Goal: Task Accomplishment & Management: Use online tool/utility

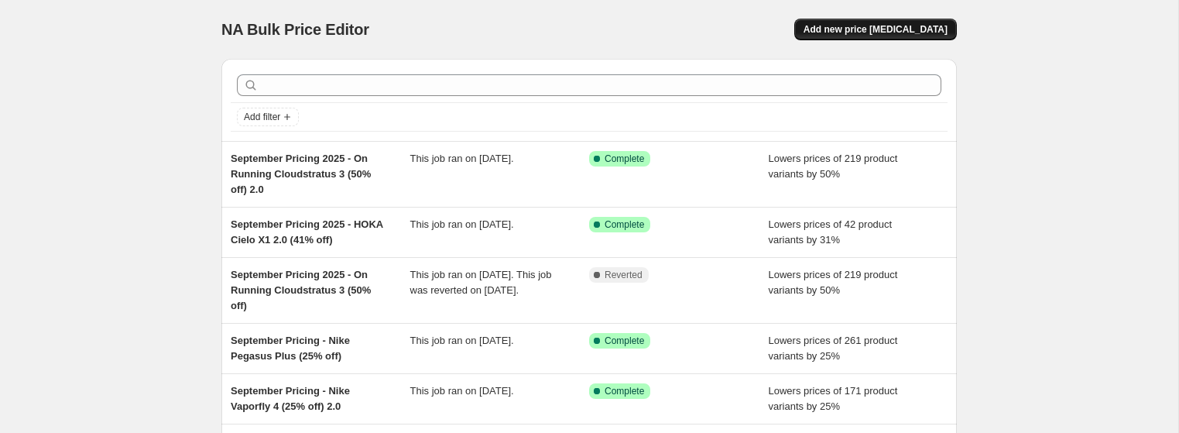
click at [903, 31] on span "Add new price [MEDICAL_DATA]" at bounding box center [876, 29] width 144 height 12
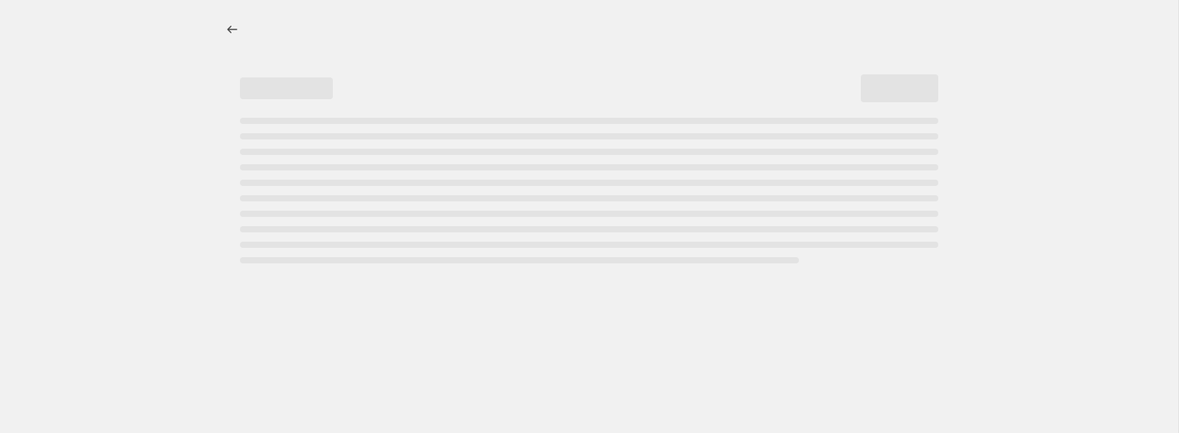
select select "percentage"
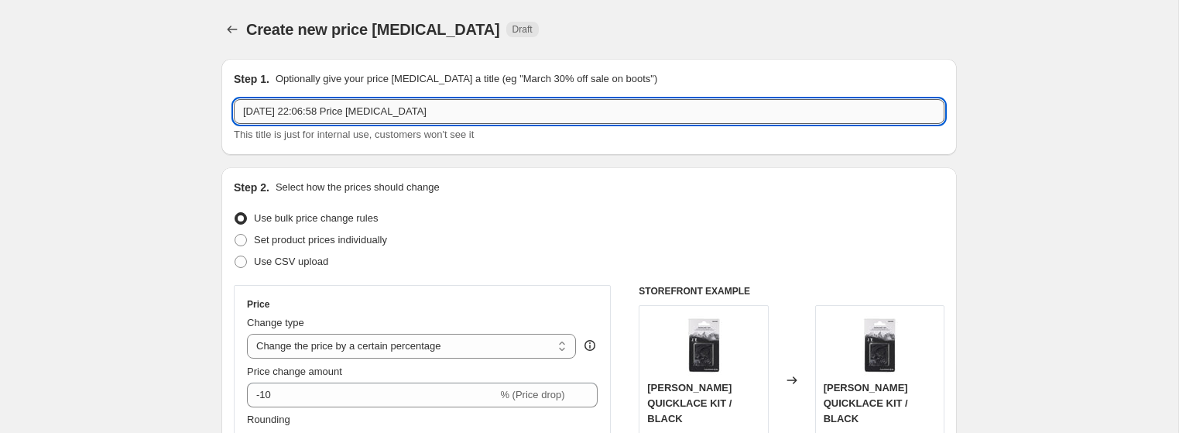
click at [337, 105] on input "[DATE] 22:06:58 Price [MEDICAL_DATA]" at bounding box center [589, 111] width 711 height 25
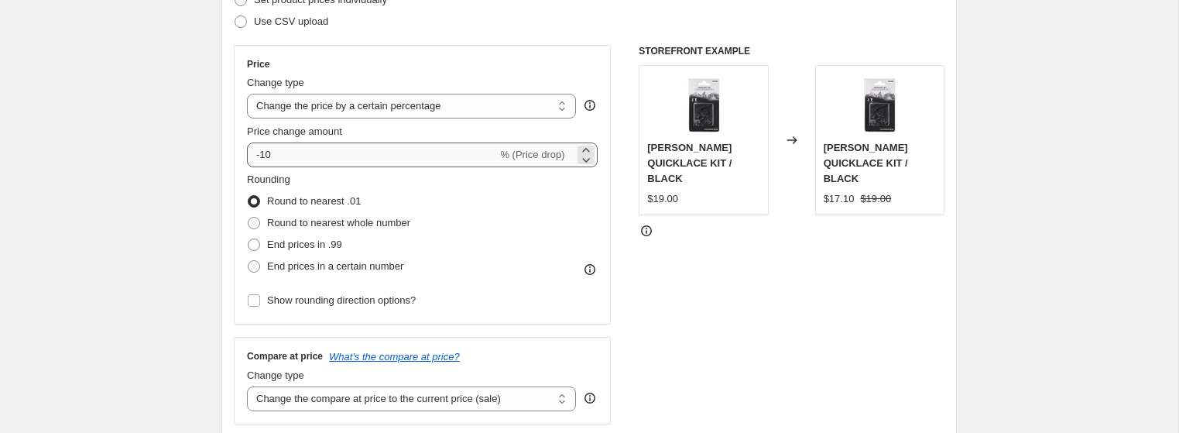
type input "[DATE] - Adidas Boston 13 Select Colourways (25% off)"
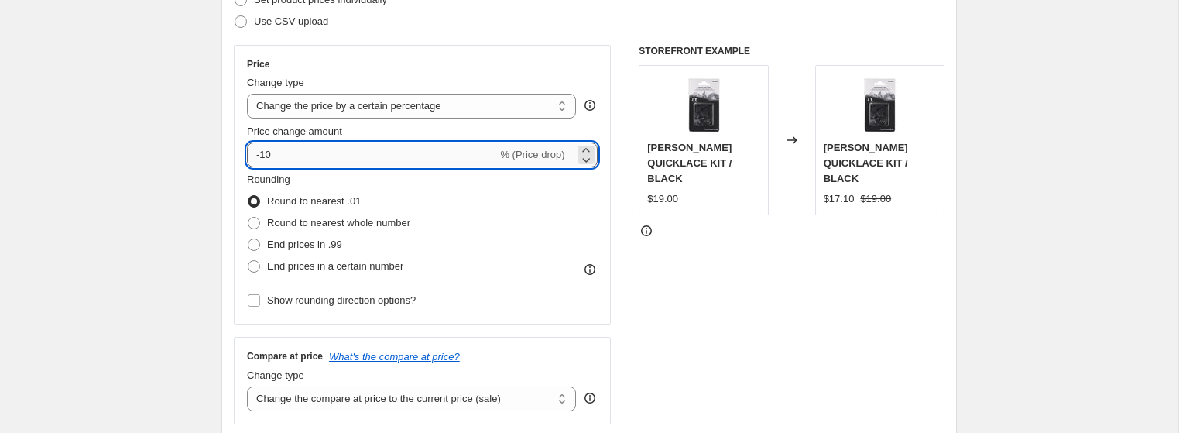
drag, startPoint x: 393, startPoint y: 156, endPoint x: 261, endPoint y: 161, distance: 131.7
click at [261, 161] on input "-10" at bounding box center [372, 154] width 250 height 25
type input "-25"
click at [277, 215] on span "Round to nearest whole number" at bounding box center [338, 222] width 143 height 15
click at [249, 217] on input "Round to nearest whole number" at bounding box center [248, 217] width 1 height 1
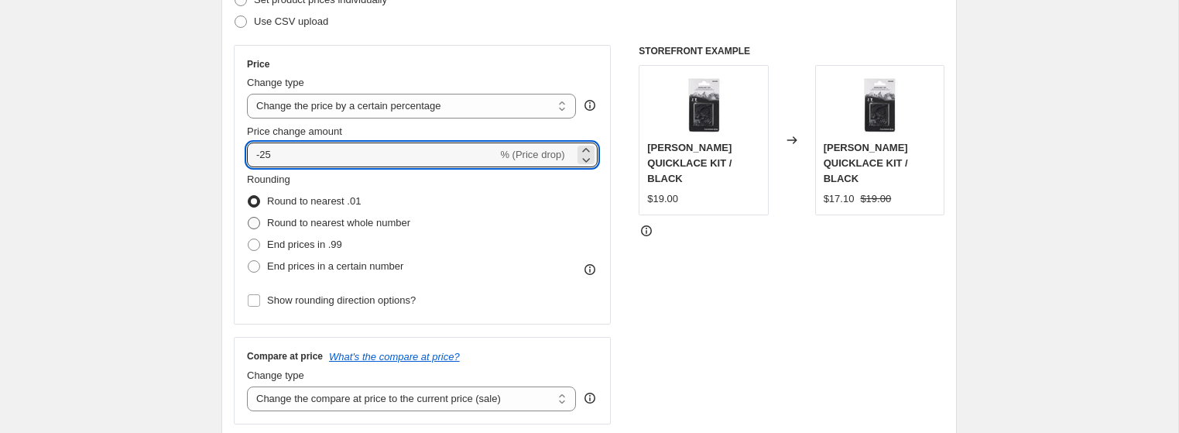
radio input "true"
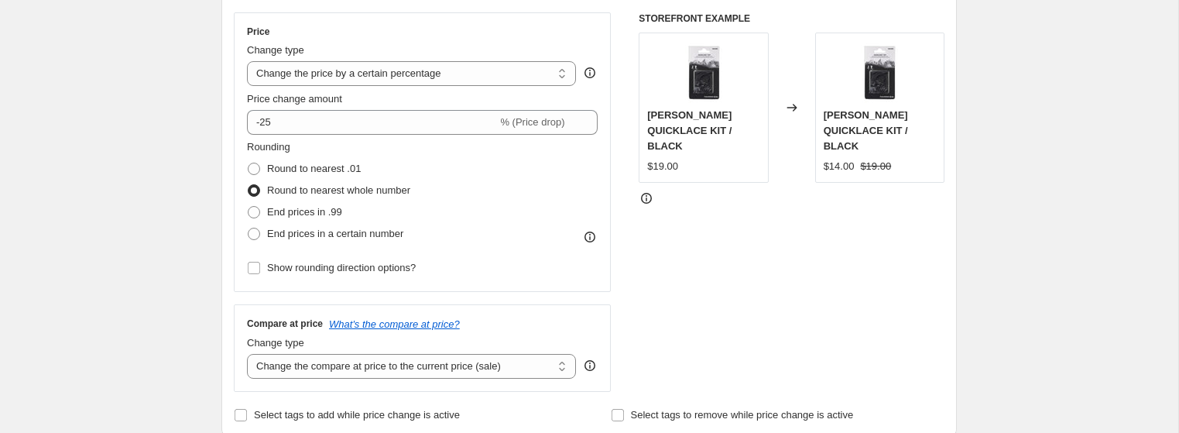
scroll to position [540, 0]
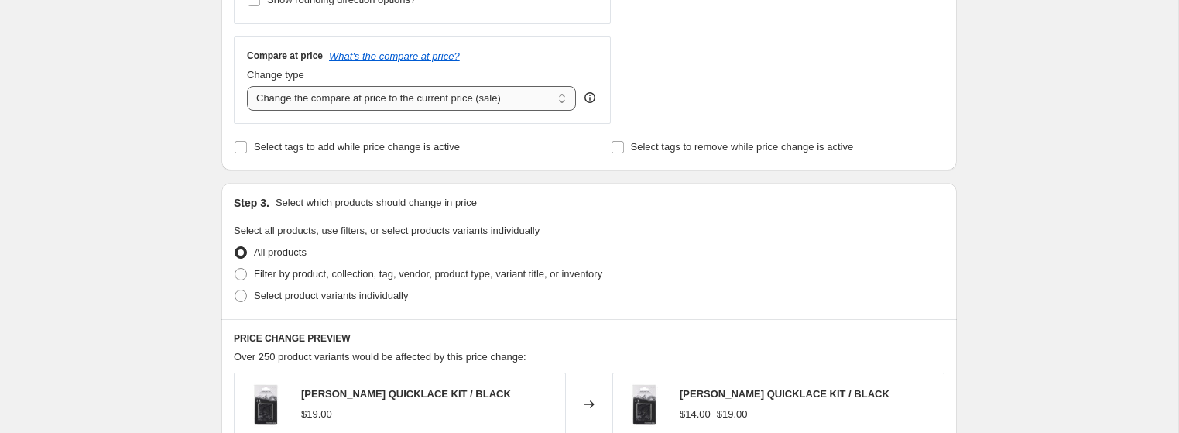
click at [324, 103] on select "Change the compare at price to the current price (sale) Change the compare at p…" at bounding box center [411, 98] width 329 height 25
click at [262, 144] on span "Select tags to add while price change is active" at bounding box center [357, 147] width 206 height 12
click at [247, 144] on input "Select tags to add while price change is active" at bounding box center [241, 147] width 12 height 12
checkbox input "true"
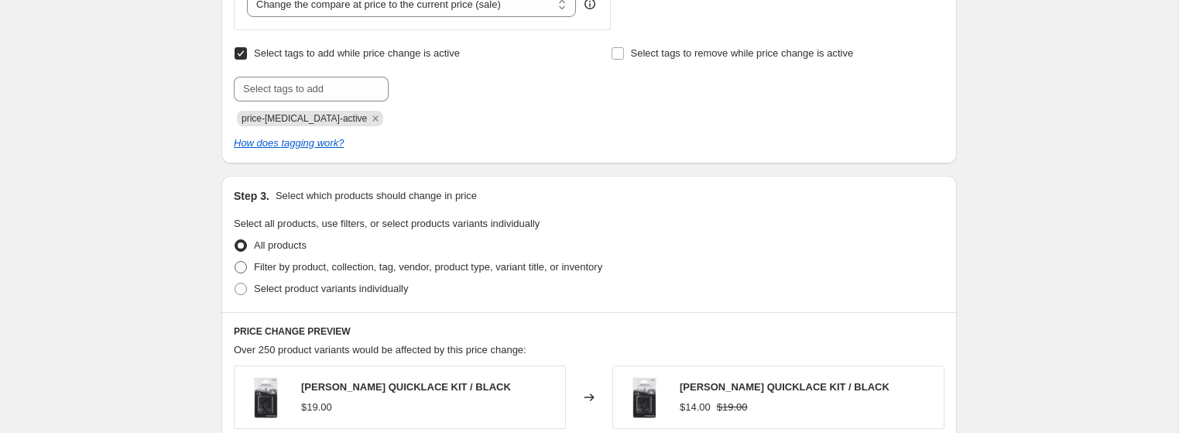
scroll to position [644, 0]
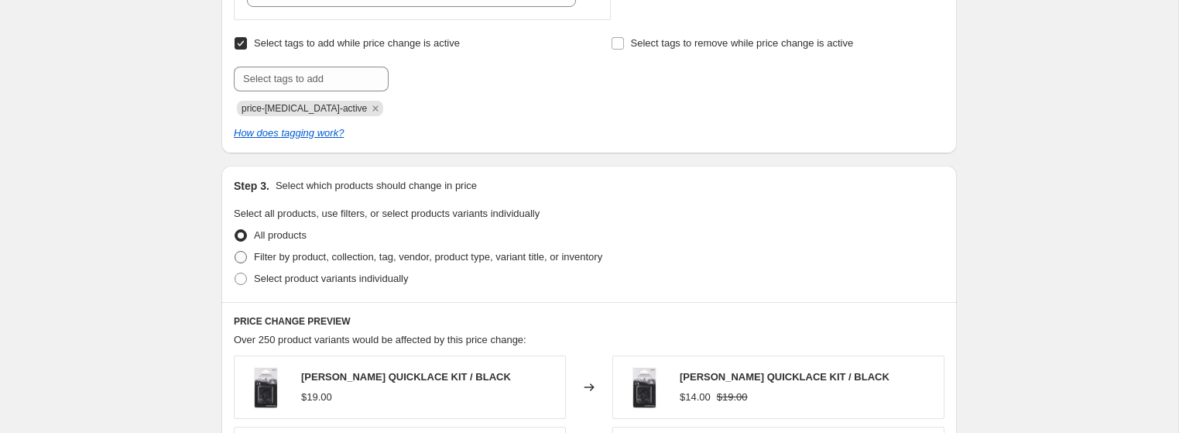
click at [421, 260] on span "Filter by product, collection, tag, vendor, product type, variant title, or inv…" at bounding box center [428, 257] width 348 height 12
click at [235, 252] on input "Filter by product, collection, tag, vendor, product type, variant title, or inv…" at bounding box center [235, 251] width 1 height 1
radio input "true"
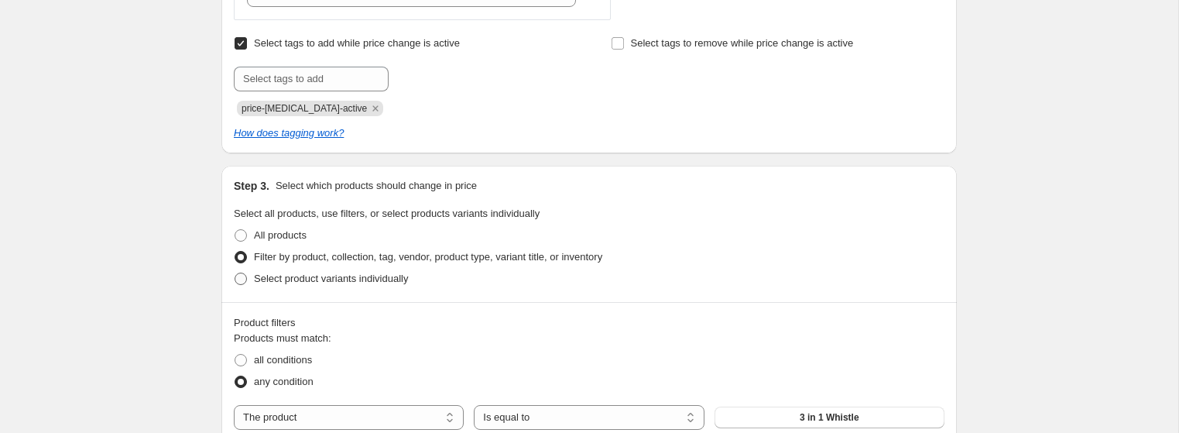
click at [352, 279] on span "Select product variants individually" at bounding box center [331, 279] width 154 height 12
click at [235, 273] on input "Select product variants individually" at bounding box center [235, 273] width 1 height 1
radio input "true"
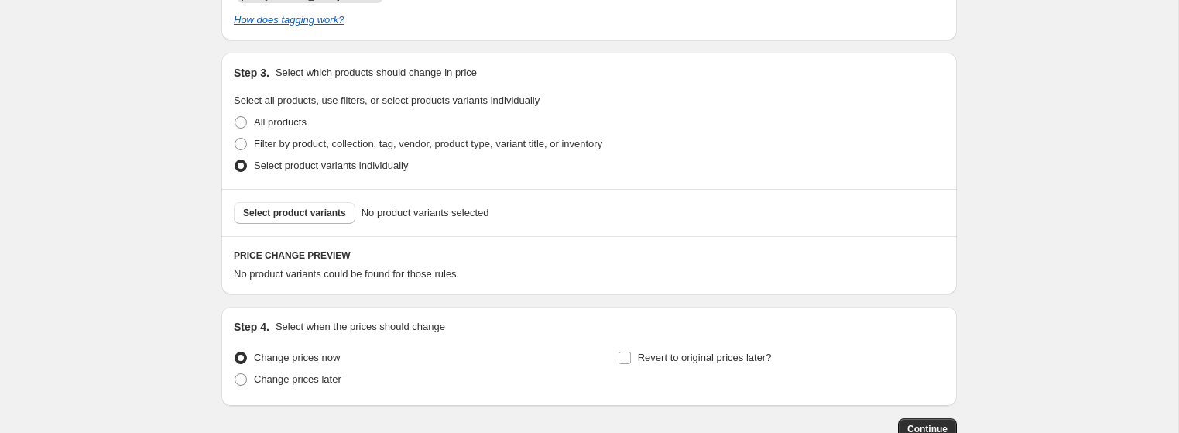
scroll to position [759, 0]
click at [315, 190] on div "Select product variants No product variants selected" at bounding box center [588, 210] width 735 height 47
click at [328, 219] on button "Select product variants" at bounding box center [295, 211] width 122 height 22
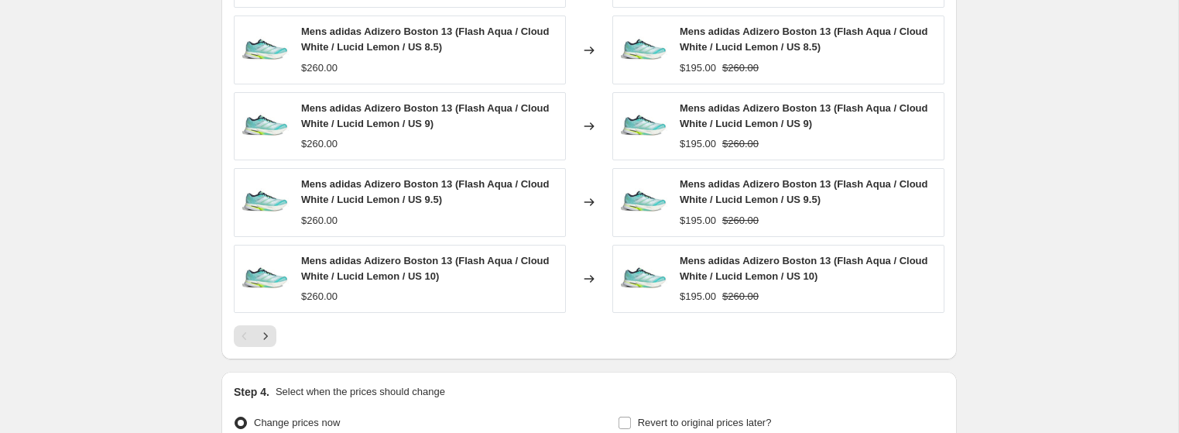
scroll to position [1273, 0]
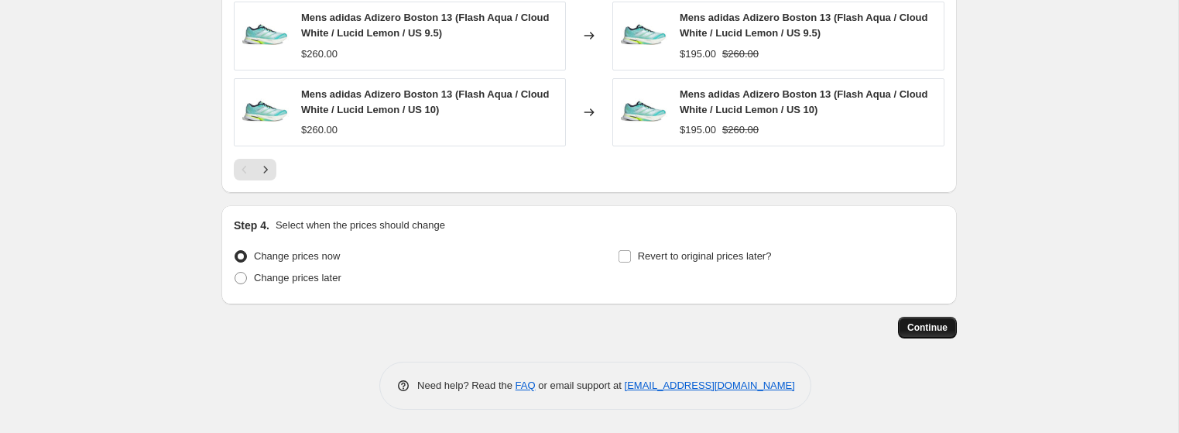
click at [903, 329] on button "Continue" at bounding box center [927, 328] width 59 height 22
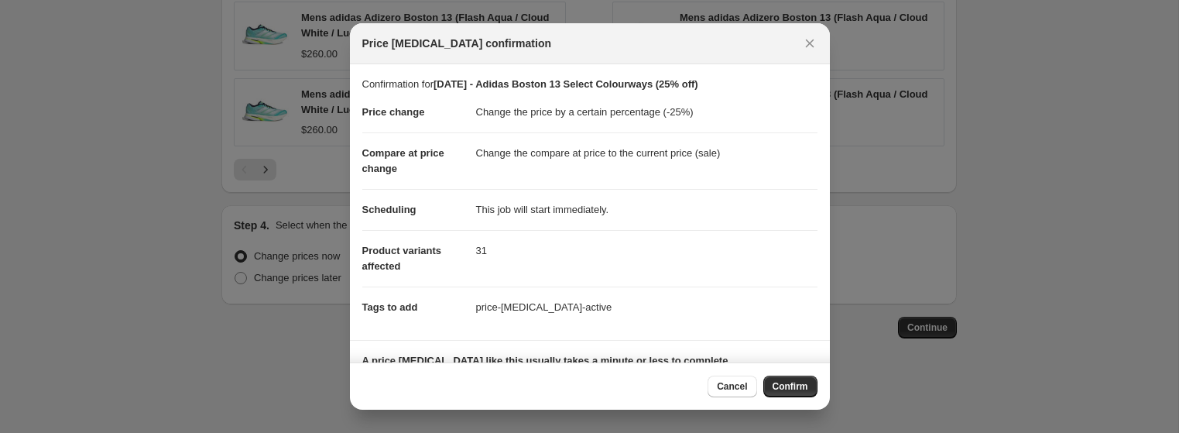
scroll to position [117, 0]
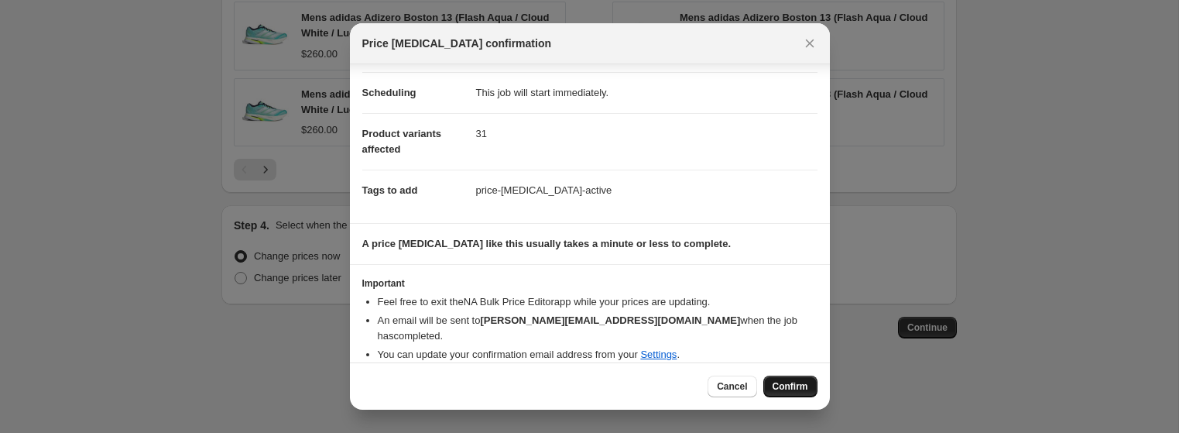
click at [814, 382] on button "Confirm" at bounding box center [790, 386] width 54 height 22
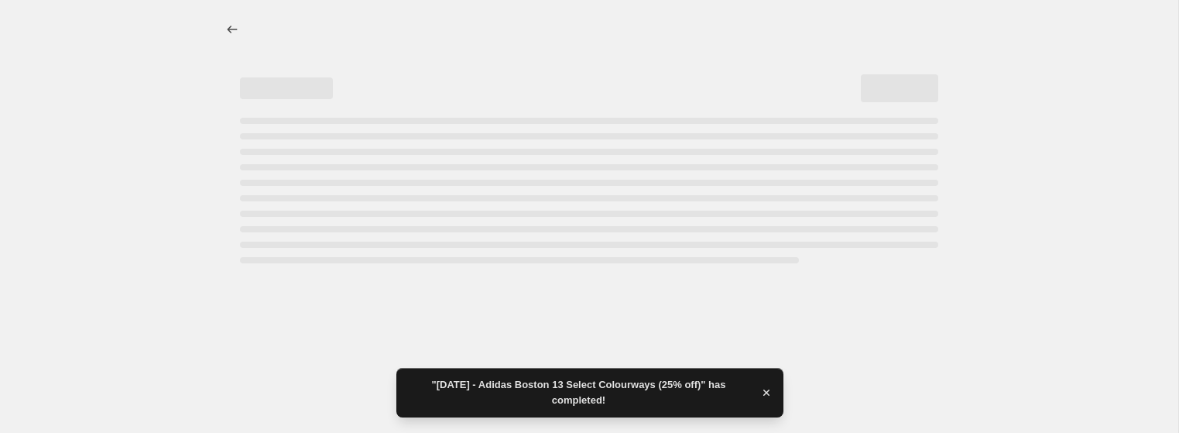
select select "percentage"
